Goal: Transaction & Acquisition: Download file/media

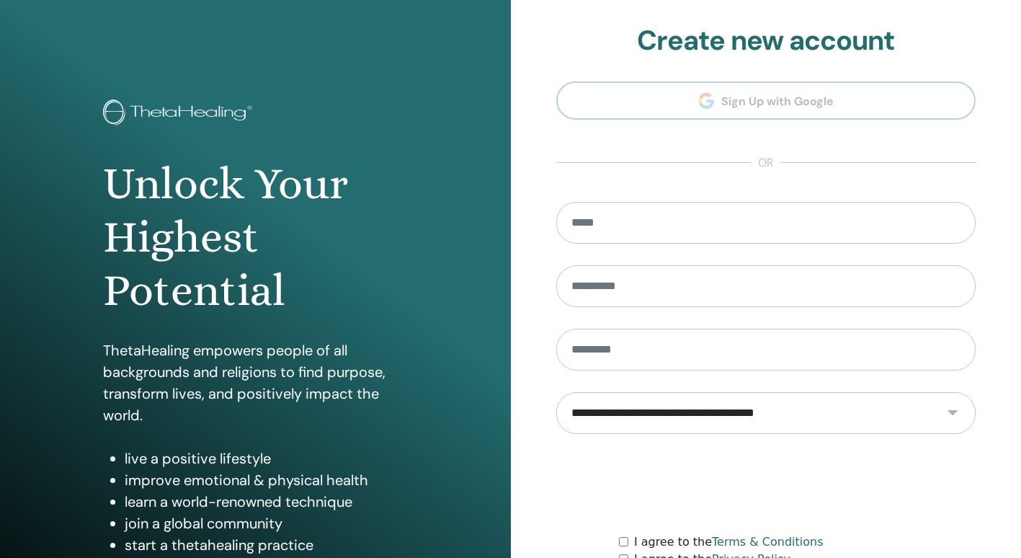
scroll to position [134, 0]
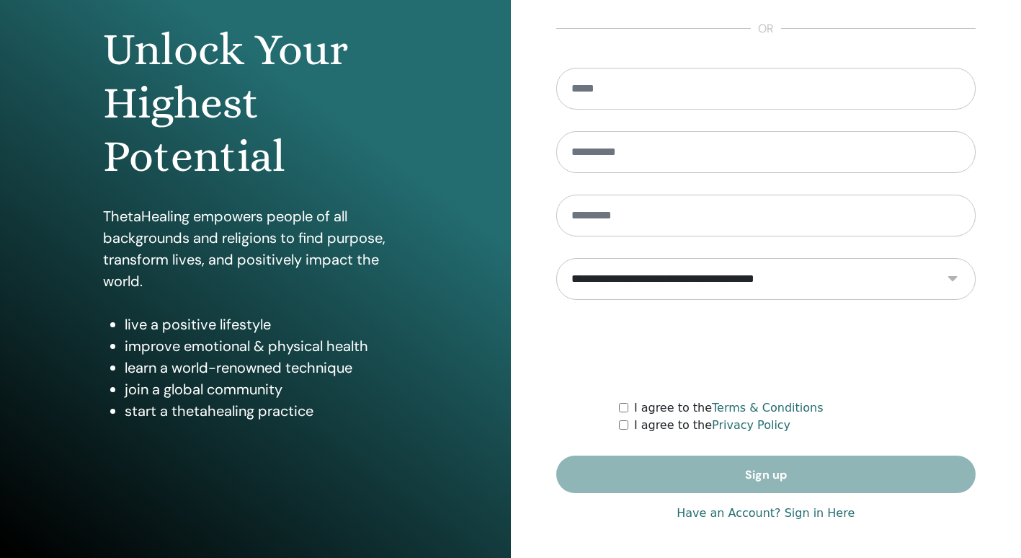
click at [747, 515] on link "Have an Account? Sign in Here" at bounding box center [766, 512] width 178 height 17
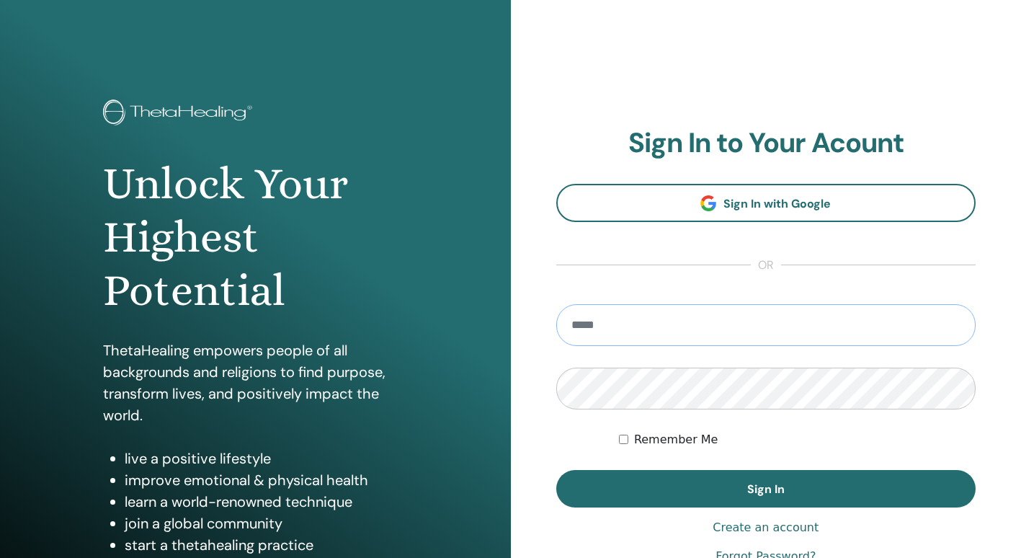
click at [649, 329] on input "email" at bounding box center [766, 325] width 420 height 42
type input "**********"
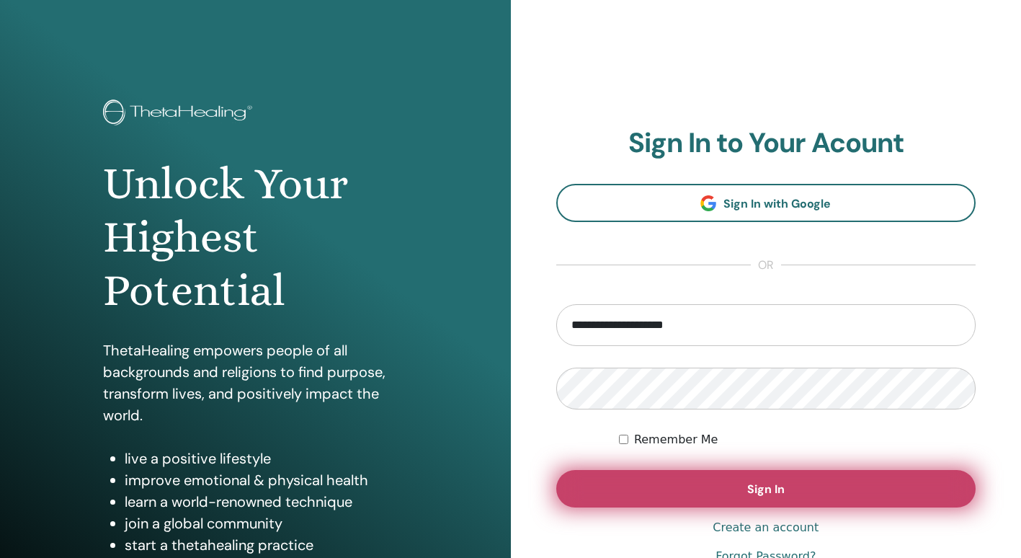
click at [672, 497] on button "Sign In" at bounding box center [766, 488] width 420 height 37
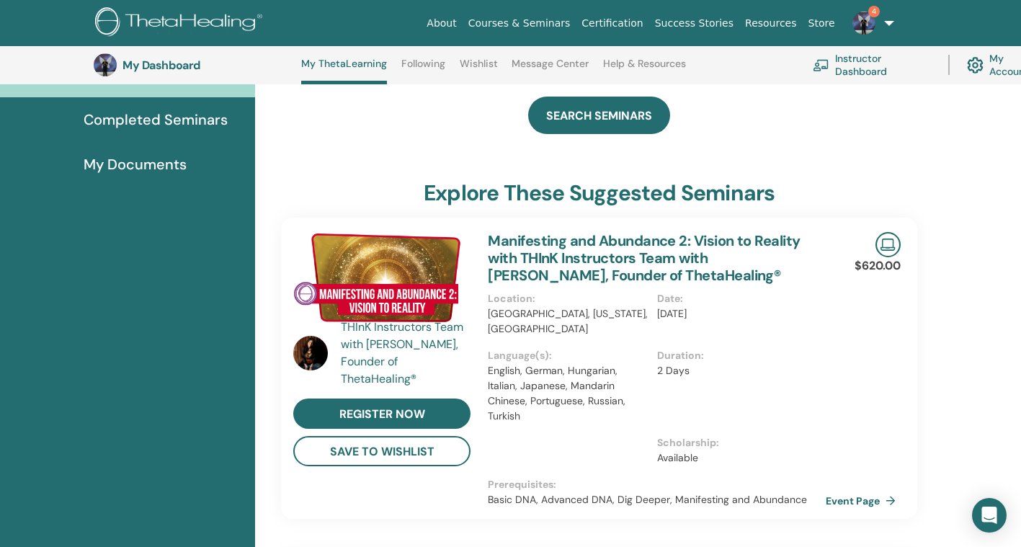
scroll to position [188, 0]
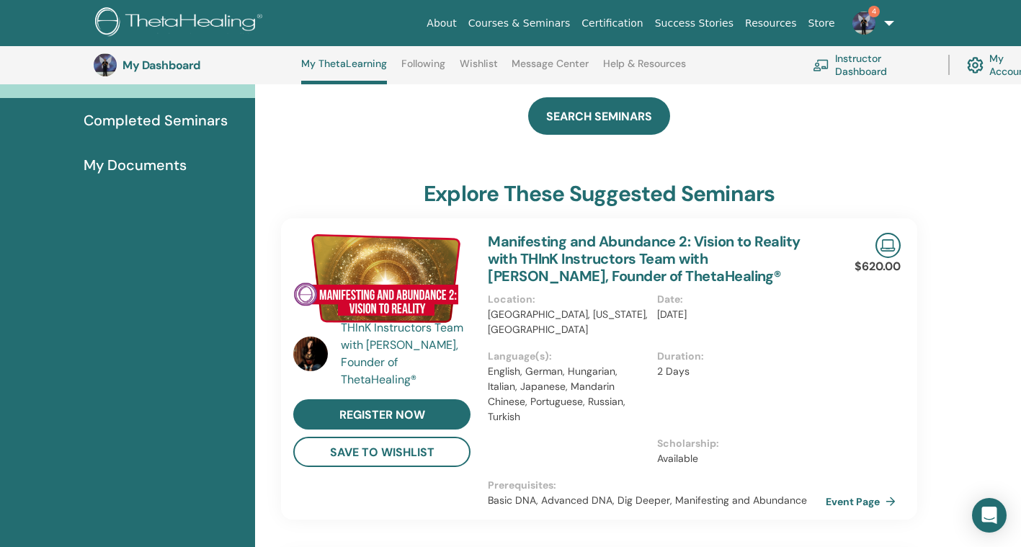
click at [619, 259] on link "Manifesting and Abundance 2: Vision to Reality with THInK Instructors Team with…" at bounding box center [644, 258] width 312 height 53
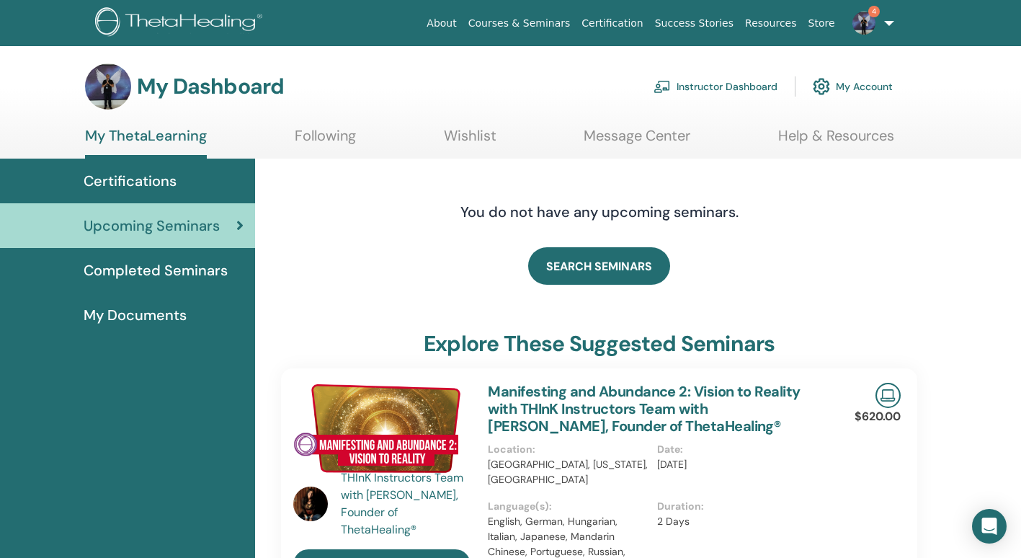
click at [724, 85] on link "Instructor Dashboard" at bounding box center [716, 87] width 124 height 32
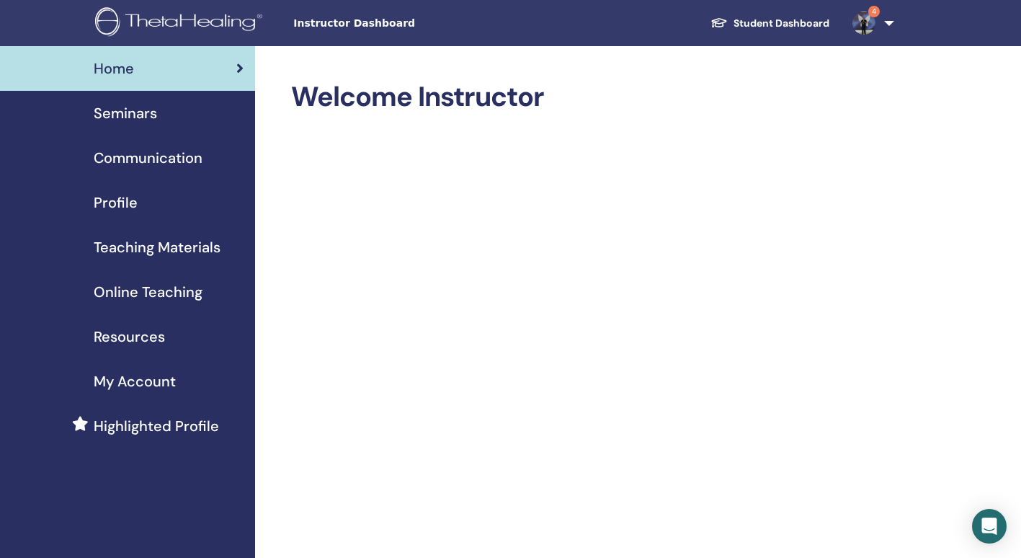
click at [143, 107] on span "Seminars" at bounding box center [125, 113] width 63 height 22
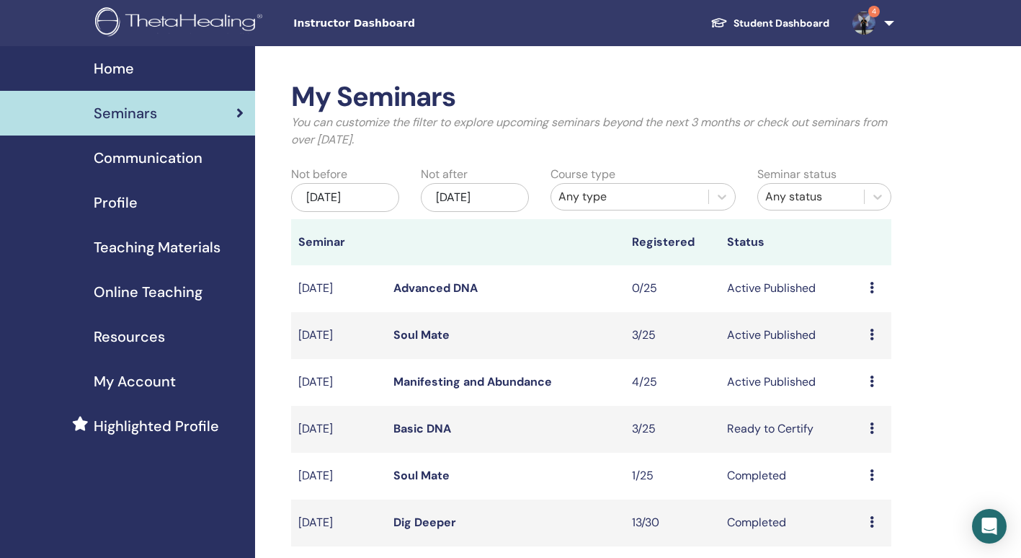
click at [433, 375] on link "Manifesting and Abundance" at bounding box center [472, 381] width 159 height 15
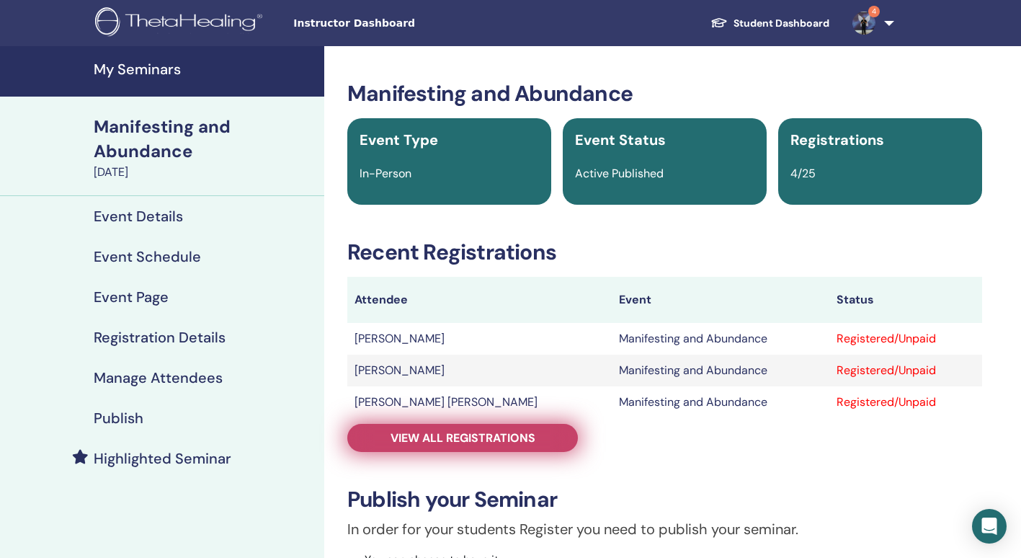
click at [401, 430] on span "View all registrations" at bounding box center [463, 437] width 145 height 15
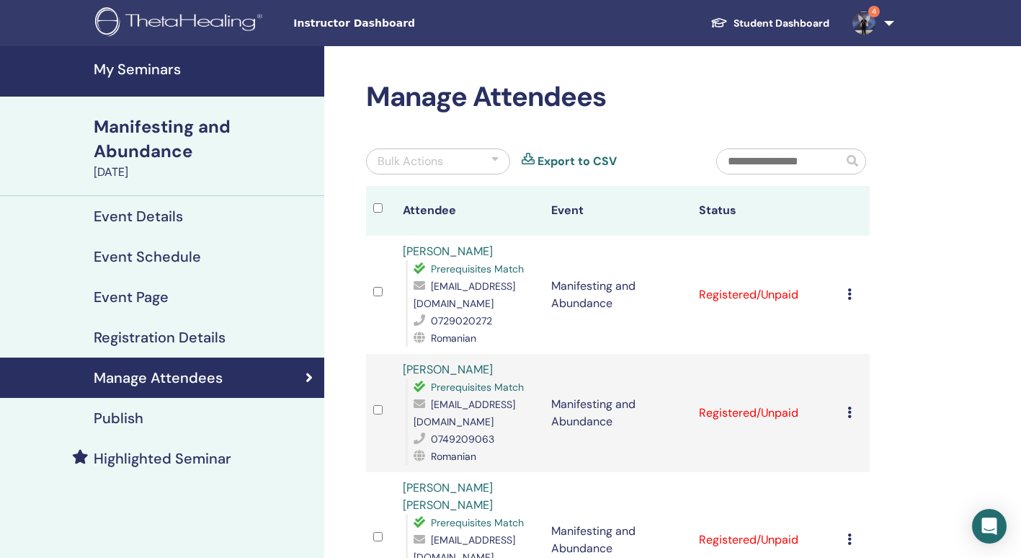
click at [797, 22] on link "Student Dashboard" at bounding box center [770, 23] width 142 height 27
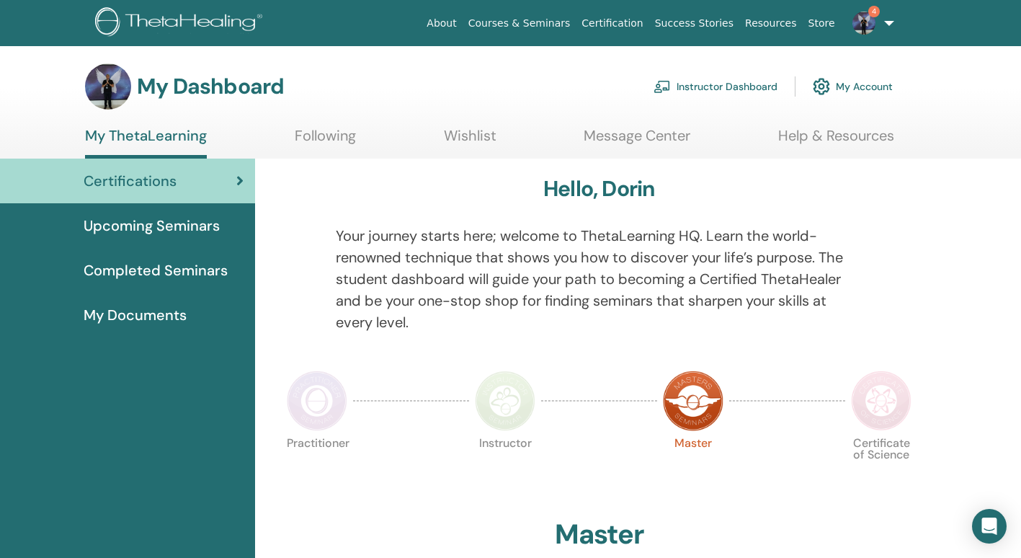
click at [185, 267] on span "Completed Seminars" at bounding box center [156, 270] width 144 height 22
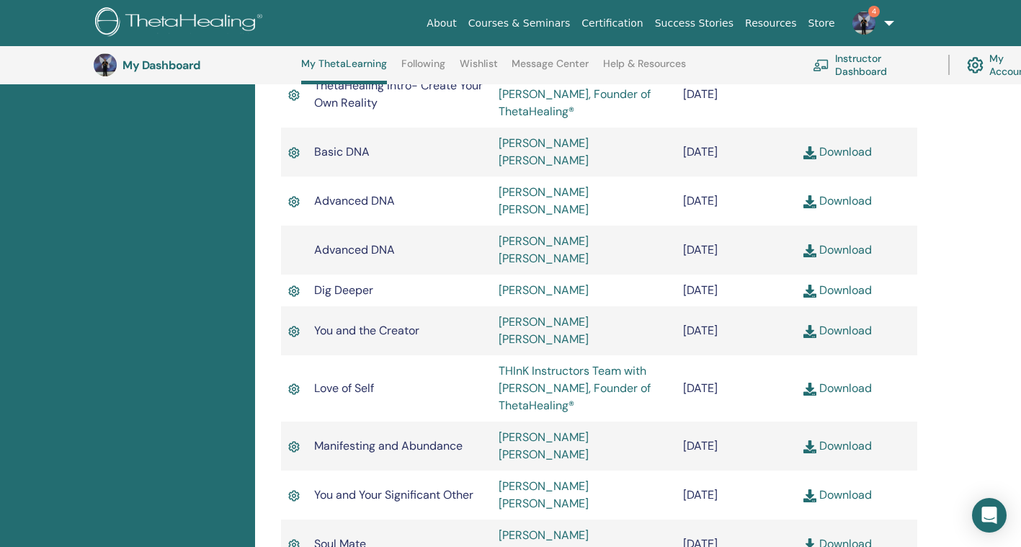
scroll to position [506, 0]
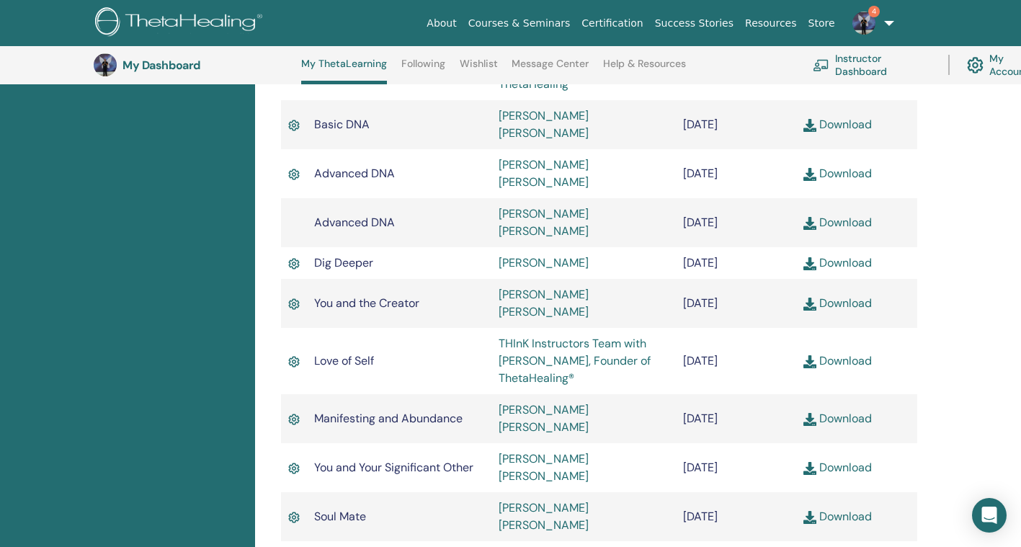
click at [850, 353] on link "Download" at bounding box center [838, 360] width 68 height 15
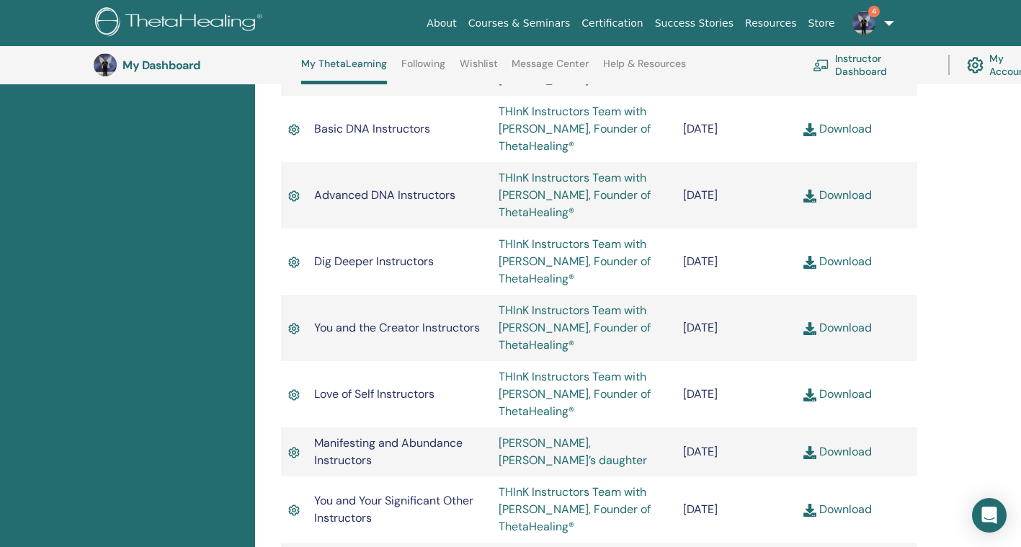
scroll to position [1053, 0]
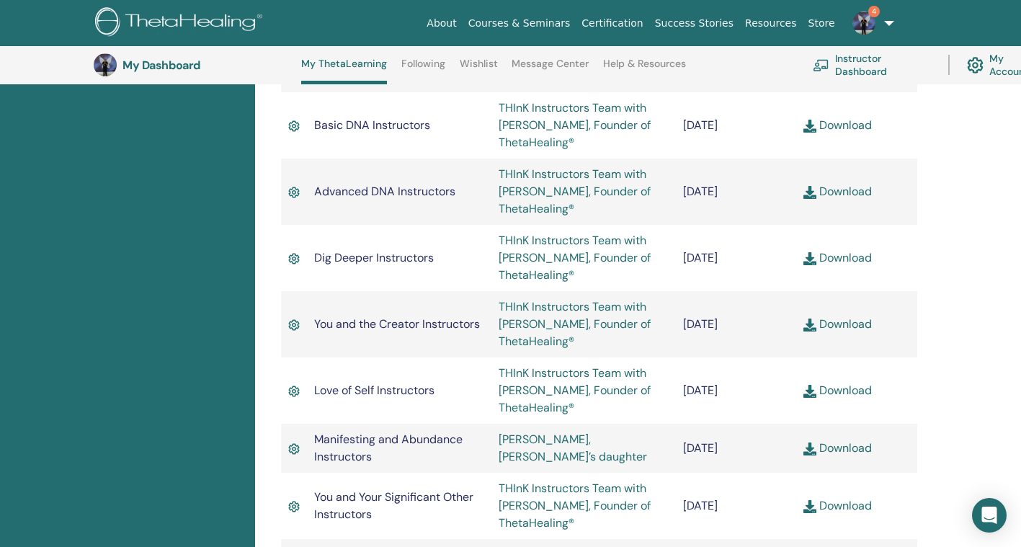
click at [856, 383] on link "Download" at bounding box center [838, 390] width 68 height 15
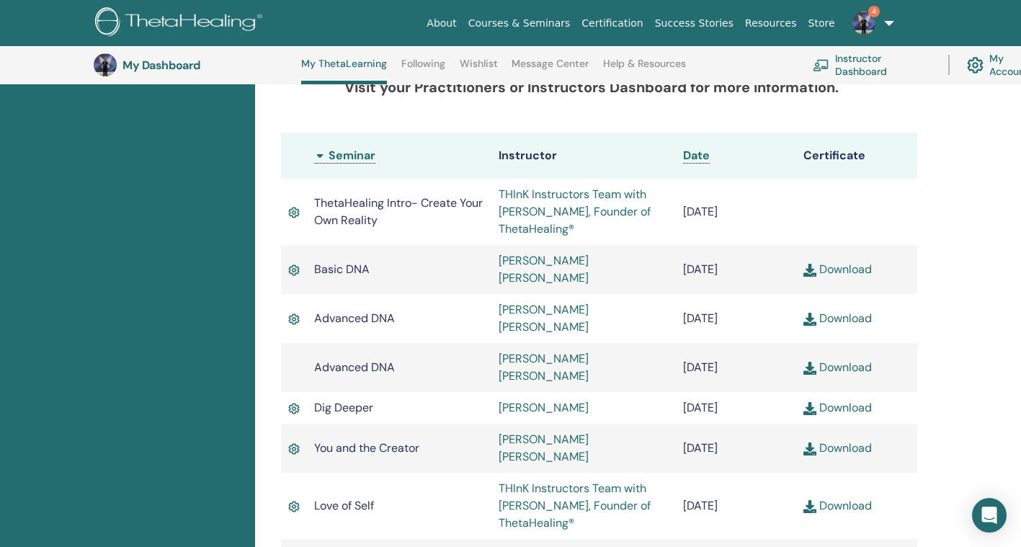
scroll to position [355, 0]
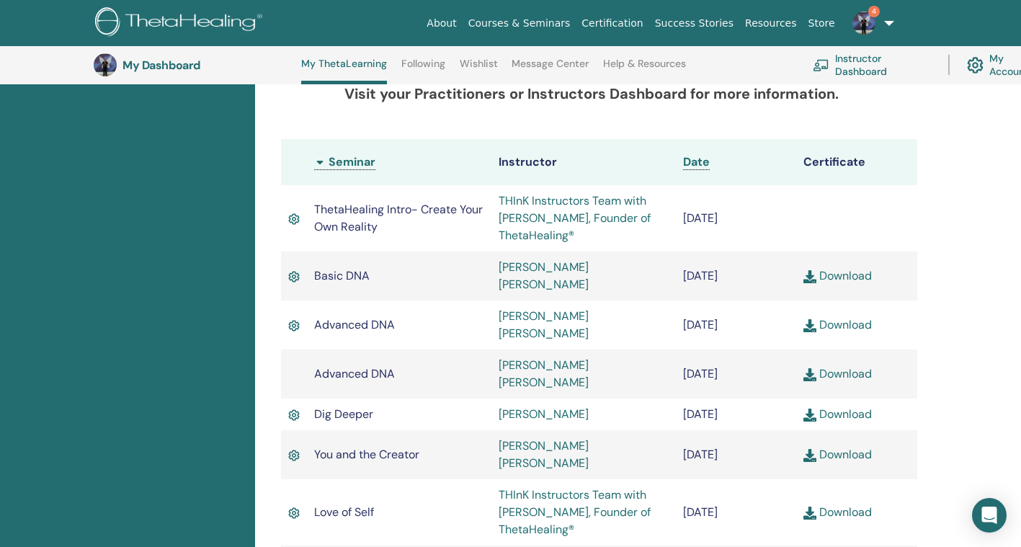
click at [839, 268] on link "Download" at bounding box center [838, 275] width 68 height 15
click at [837, 317] on link "Download" at bounding box center [838, 324] width 68 height 15
click at [835, 366] on link "Download" at bounding box center [838, 373] width 68 height 15
click at [834, 406] on link "Download" at bounding box center [838, 413] width 68 height 15
click at [834, 447] on link "Download" at bounding box center [838, 454] width 68 height 15
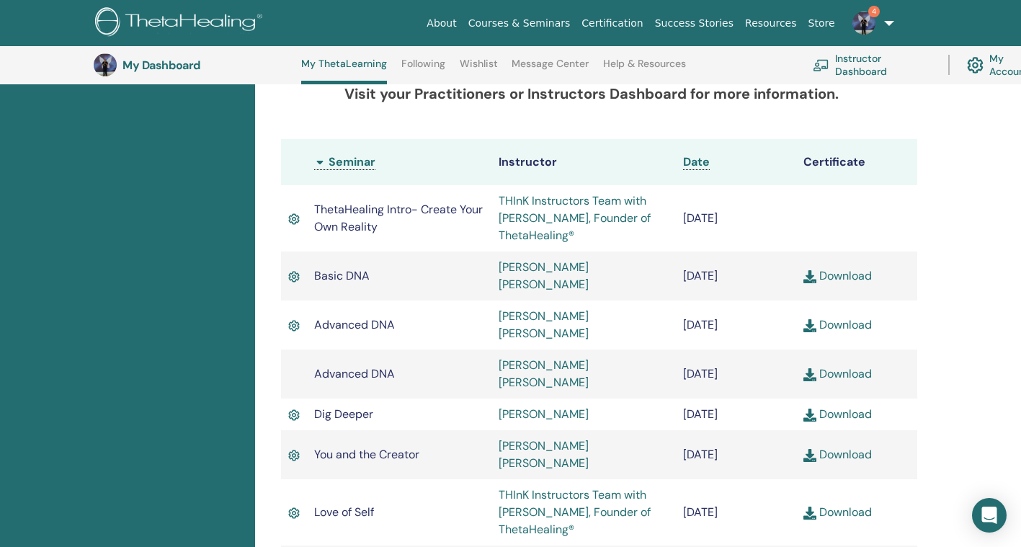
click at [838, 504] on link "Download" at bounding box center [838, 511] width 68 height 15
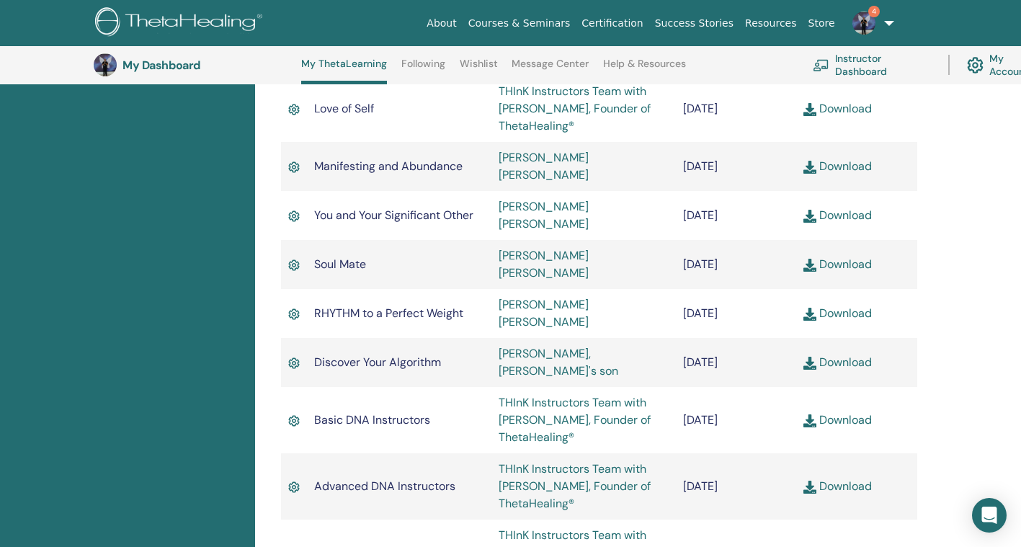
scroll to position [763, 0]
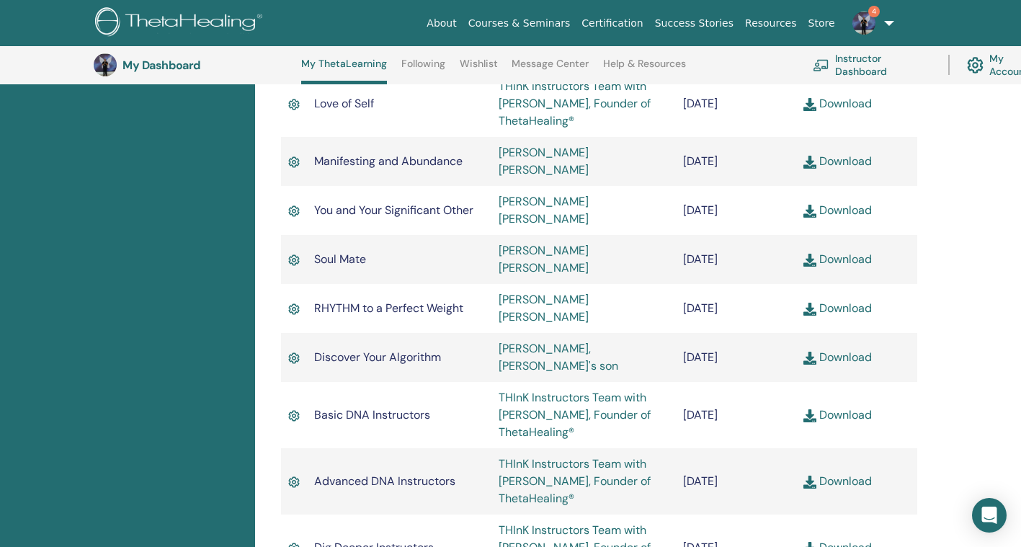
click at [843, 202] on link "Download" at bounding box center [838, 209] width 68 height 15
click at [967, 184] on div "Completed Seminars Below you can find your completed seminars. If you see missi…" at bounding box center [638, 401] width 766 height 1934
click at [834, 301] on link "Download" at bounding box center [838, 308] width 68 height 15
click at [858, 407] on link "Download" at bounding box center [838, 414] width 68 height 15
click at [975, 266] on div "Completed Seminars Below you can find your completed seminars. If you see missi…" at bounding box center [638, 401] width 766 height 1934
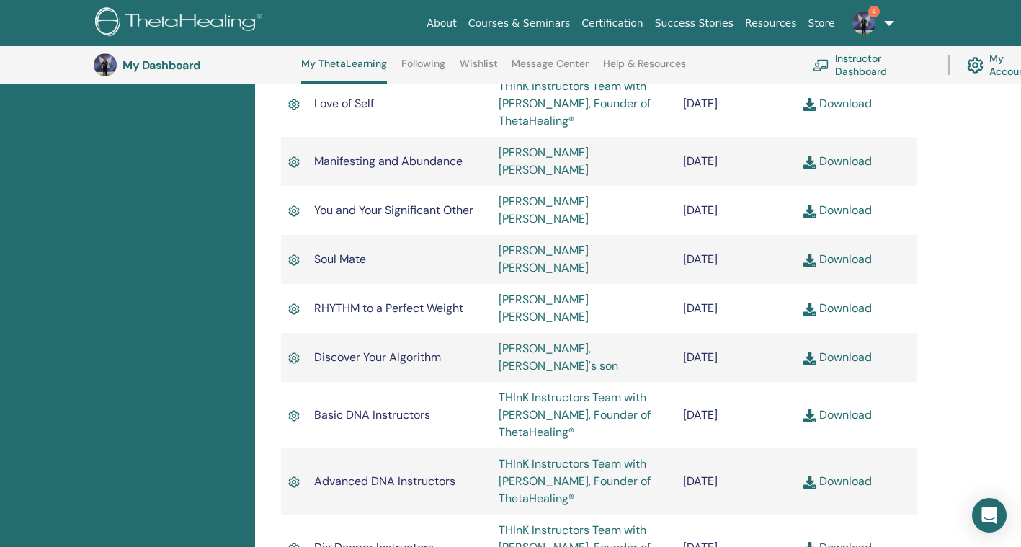
click at [849, 473] on link "Download" at bounding box center [838, 480] width 68 height 15
click at [969, 357] on div "Completed Seminars Below you can find your completed seminars. If you see missi…" at bounding box center [638, 401] width 766 height 1934
click at [837, 540] on link "Download" at bounding box center [838, 547] width 68 height 15
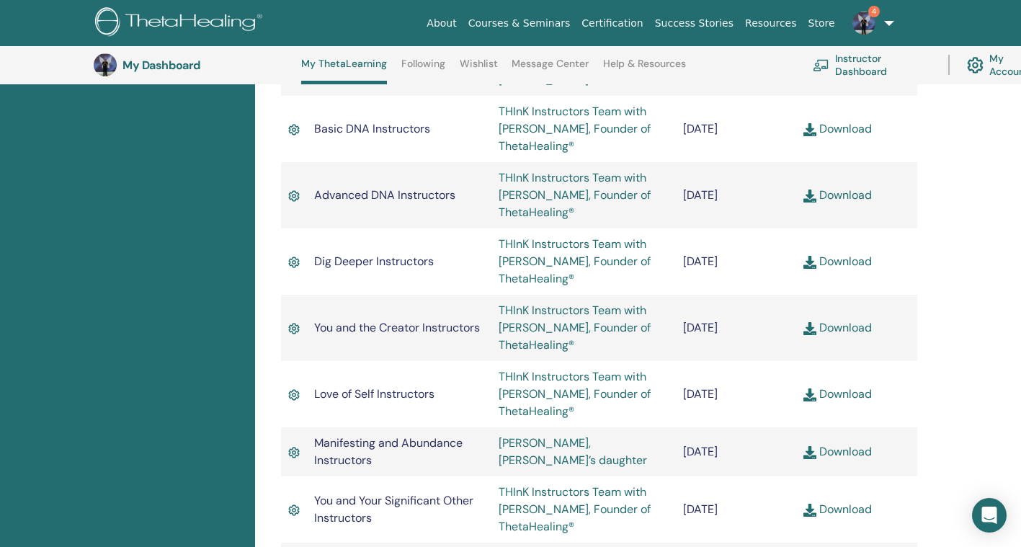
scroll to position [1082, 0]
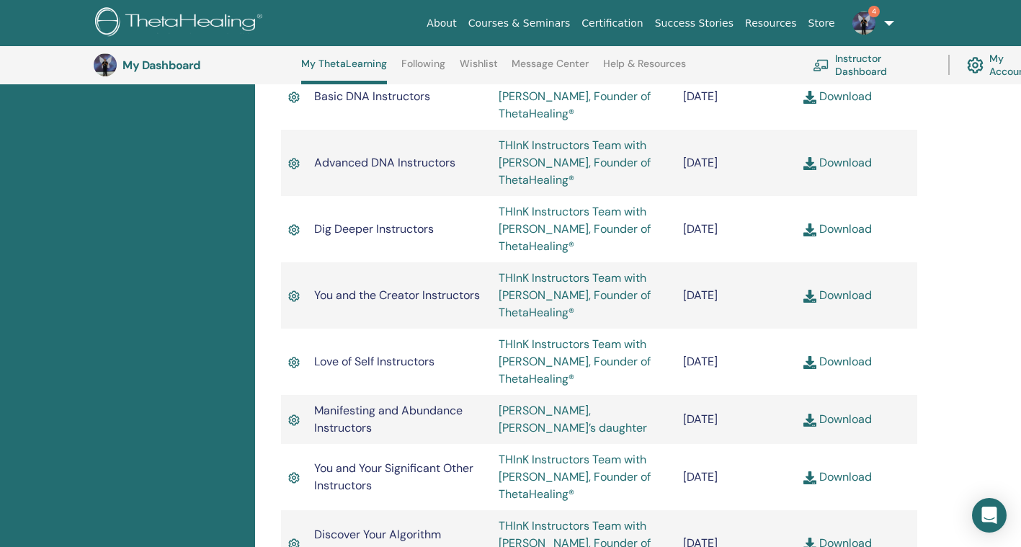
click at [853, 354] on link "Download" at bounding box center [838, 361] width 68 height 15
click at [974, 274] on div "Completed Seminars Below you can find your completed seminars. If you see missi…" at bounding box center [638, 82] width 766 height 1934
click at [837, 469] on link "Download" at bounding box center [838, 476] width 68 height 15
click at [982, 350] on div "Completed Seminars Below you can find your completed seminars. If you see missi…" at bounding box center [638, 82] width 766 height 1934
click at [844, 535] on link "Download" at bounding box center [838, 542] width 68 height 15
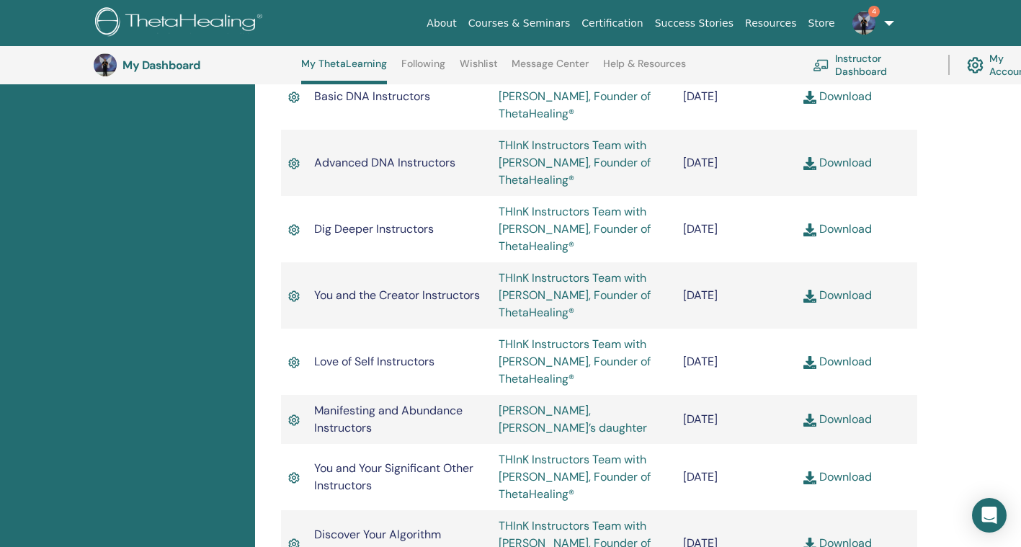
click at [969, 406] on div "Completed Seminars Below you can find your completed seminars. If you see missi…" at bounding box center [638, 82] width 766 height 1934
click at [963, 383] on div "Completed Seminars Below you can find your completed seminars. If you see missi…" at bounding box center [638, 82] width 766 height 1934
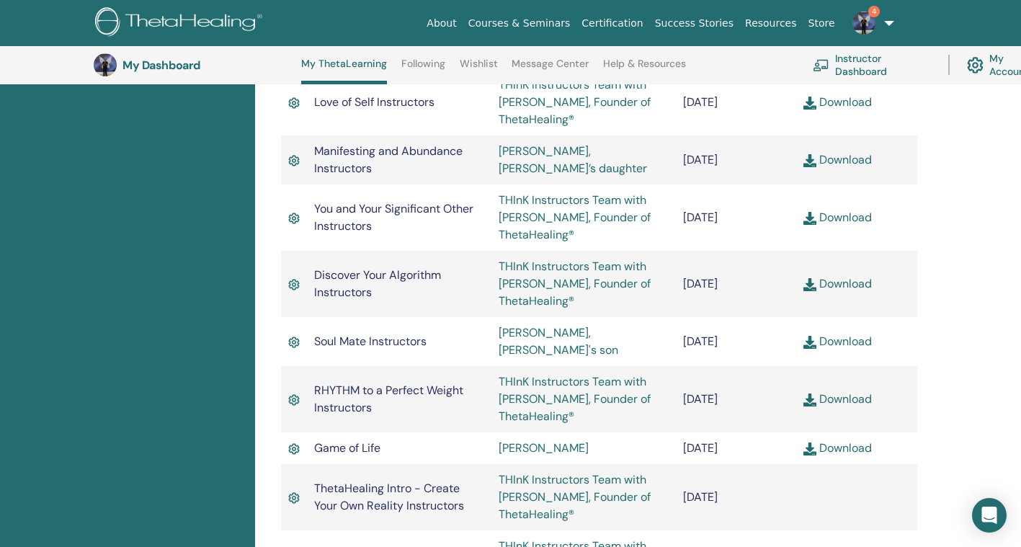
scroll to position [1368, 0]
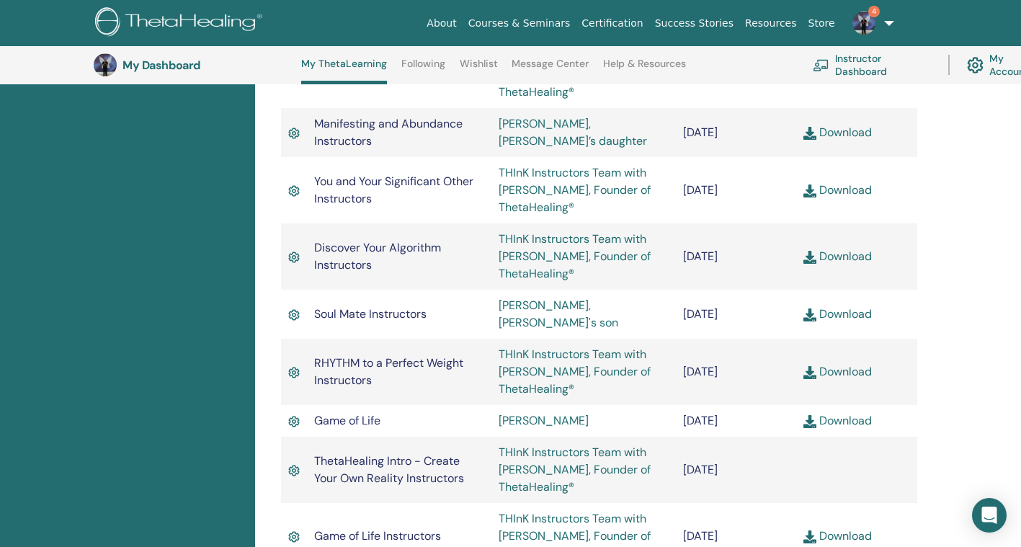
click at [853, 413] on link "Download" at bounding box center [838, 420] width 68 height 15
click at [859, 528] on link "Download" at bounding box center [838, 535] width 68 height 15
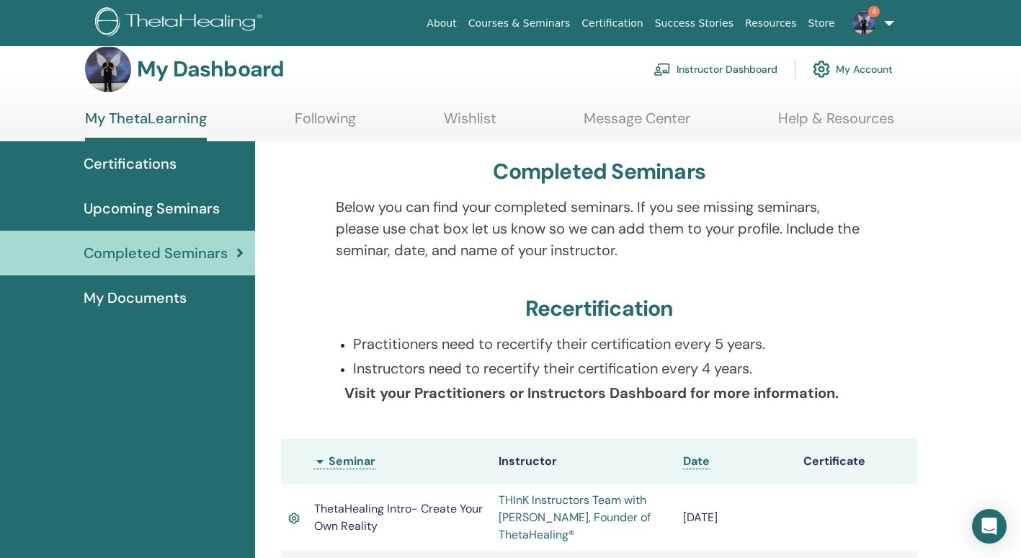
scroll to position [0, 0]
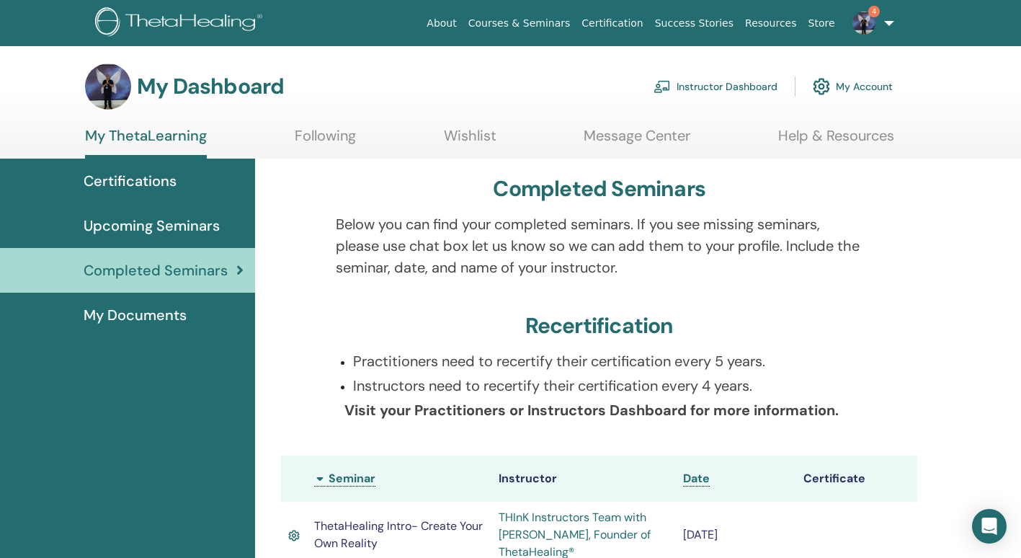
click at [844, 79] on link "My Account" at bounding box center [853, 87] width 80 height 32
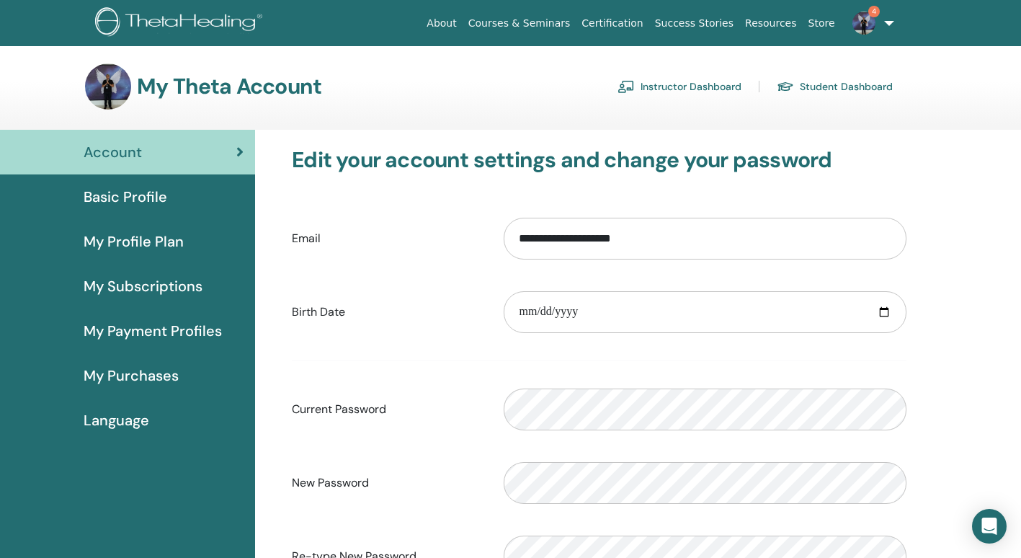
click at [972, 94] on div "My Theta Account Instructor Dashboard Student Dashboard" at bounding box center [535, 86] width 971 height 46
click at [891, 24] on link "4" at bounding box center [870, 23] width 59 height 46
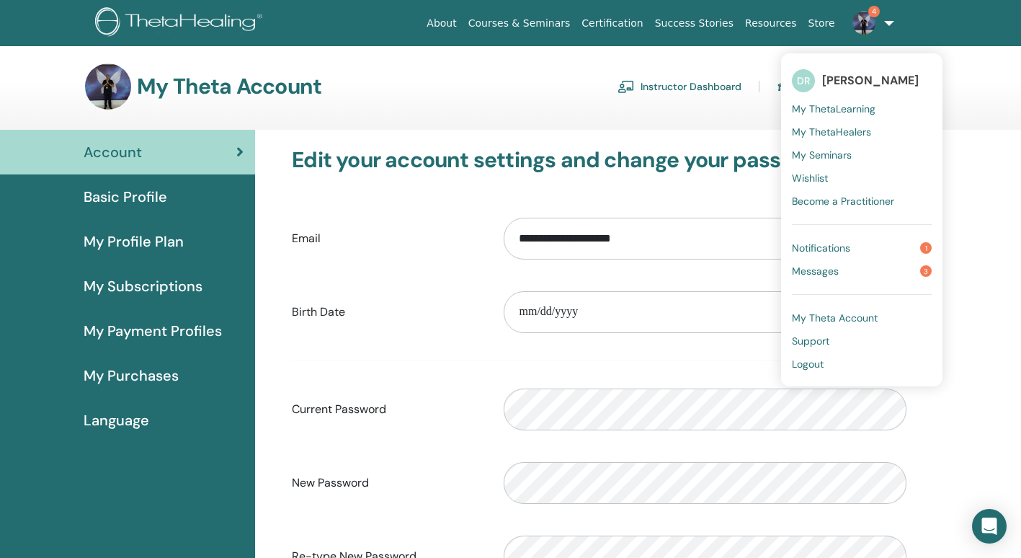
click at [803, 355] on link "Logout" at bounding box center [862, 363] width 140 height 23
